Goal: Find specific page/section

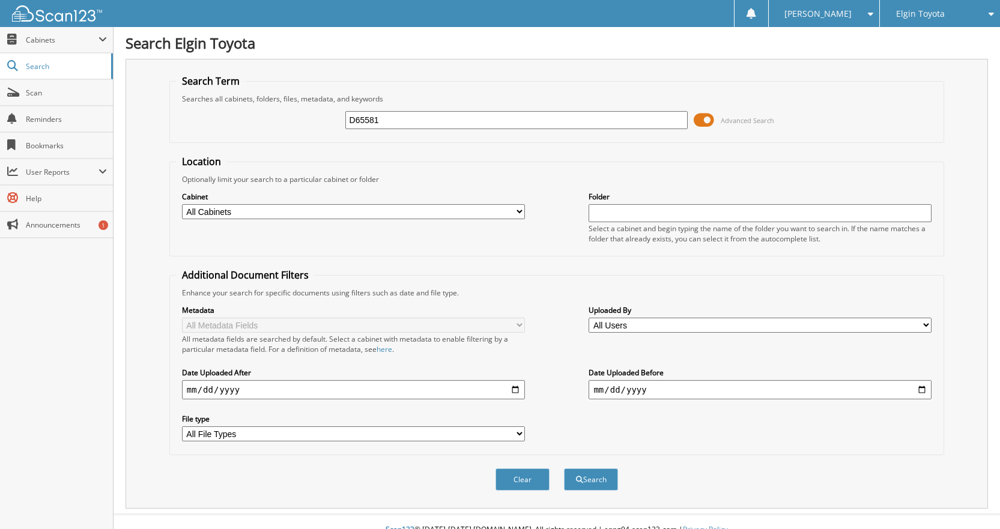
type input "D65581"
click at [564, 469] on button "Search" at bounding box center [591, 480] width 54 height 22
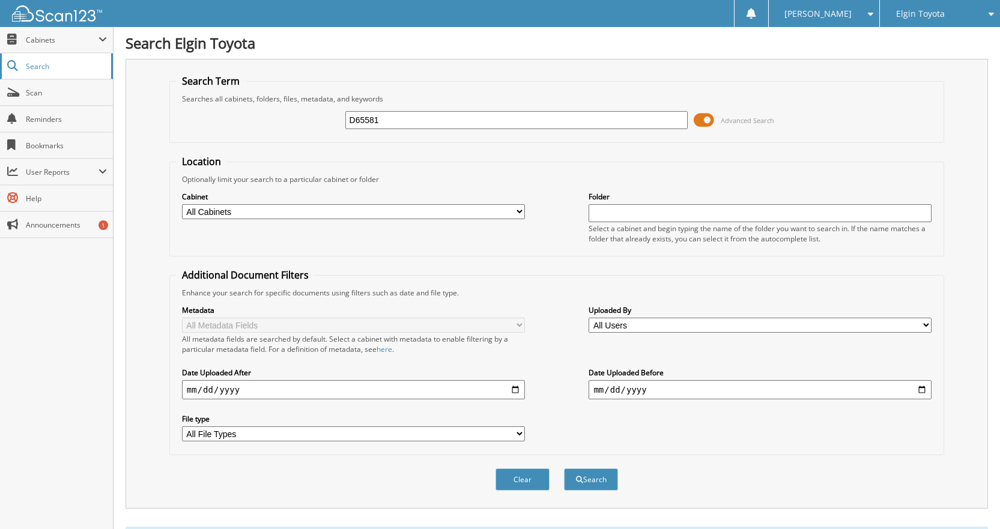
click at [41, 63] on span "Search" at bounding box center [65, 66] width 79 height 10
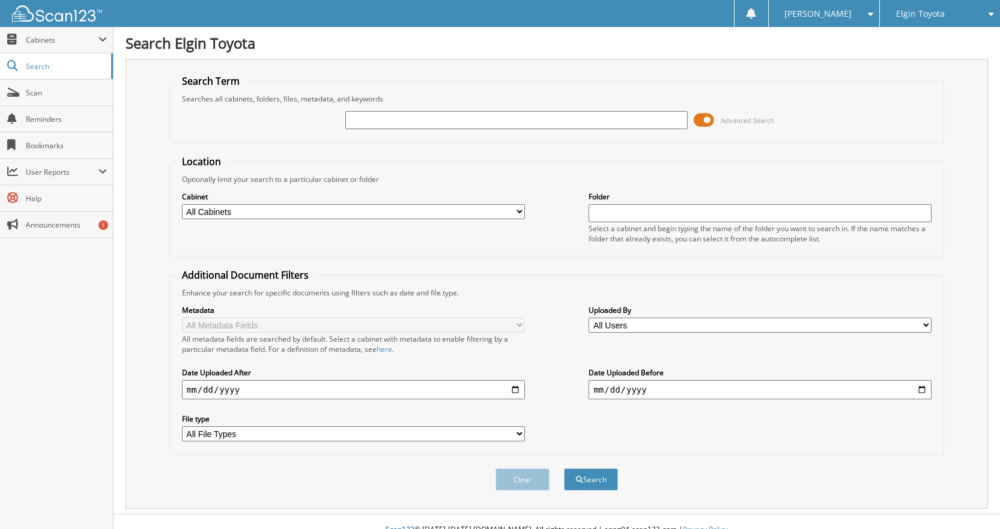
click at [706, 124] on span at bounding box center [704, 120] width 20 height 18
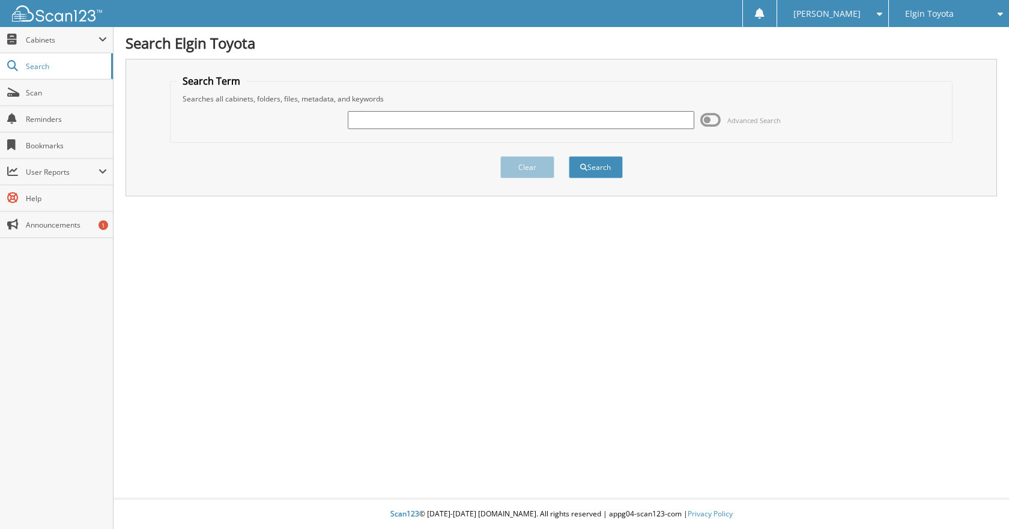
click at [541, 116] on input "text" at bounding box center [521, 120] width 347 height 18
type input "D65581"
click at [569, 156] on button "Search" at bounding box center [596, 167] width 54 height 22
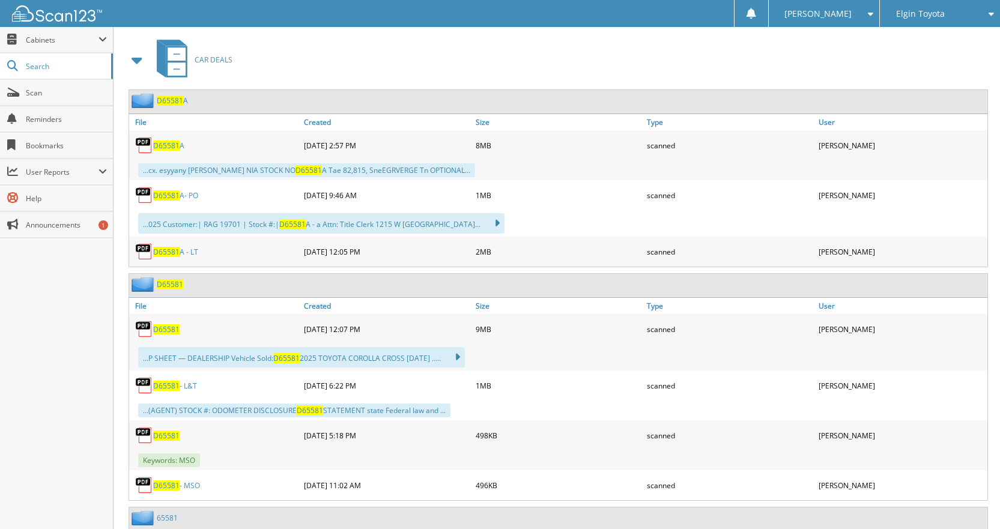
scroll to position [601, 0]
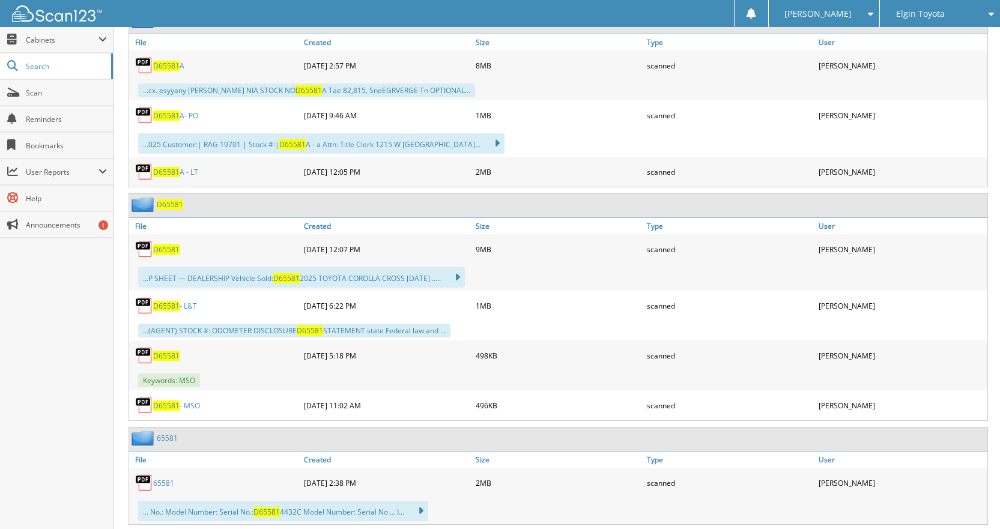
click at [168, 252] on span "D65581" at bounding box center [166, 249] width 26 height 10
